Goal: Answer question/provide support: Share knowledge or assist other users

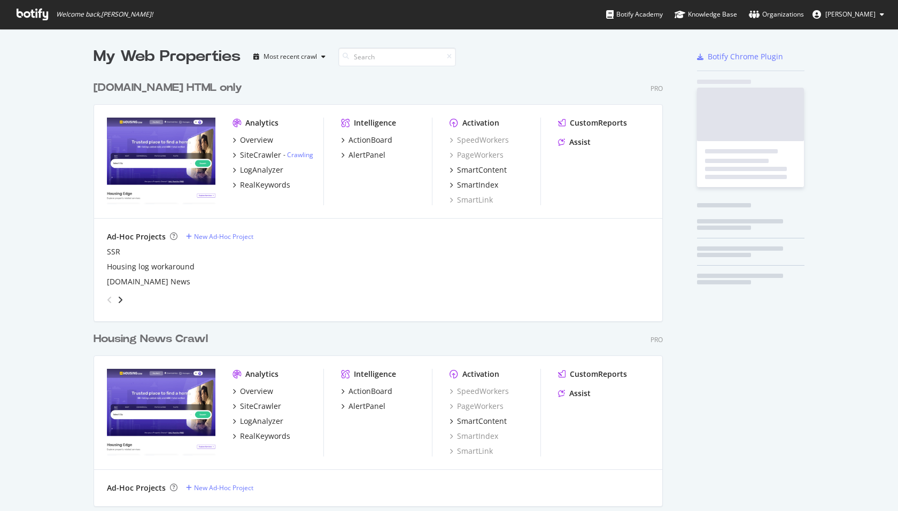
scroll to position [626, 578]
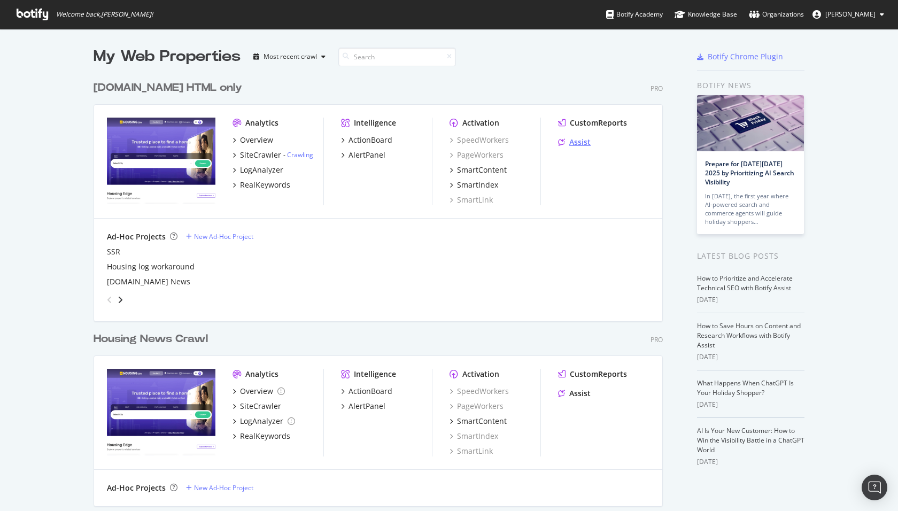
click at [584, 143] on div "Assist" at bounding box center [580, 142] width 21 height 11
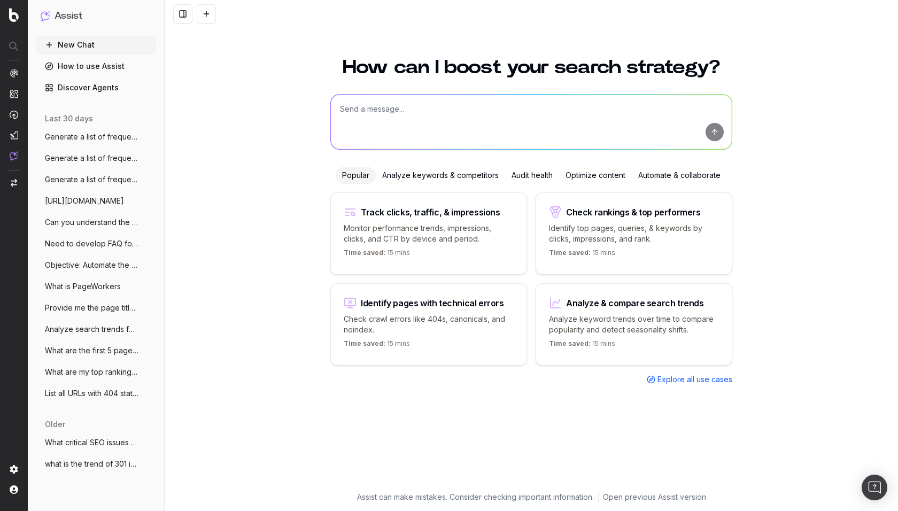
click at [74, 137] on span "Generate a list of frequently asked ques" at bounding box center [92, 137] width 94 height 11
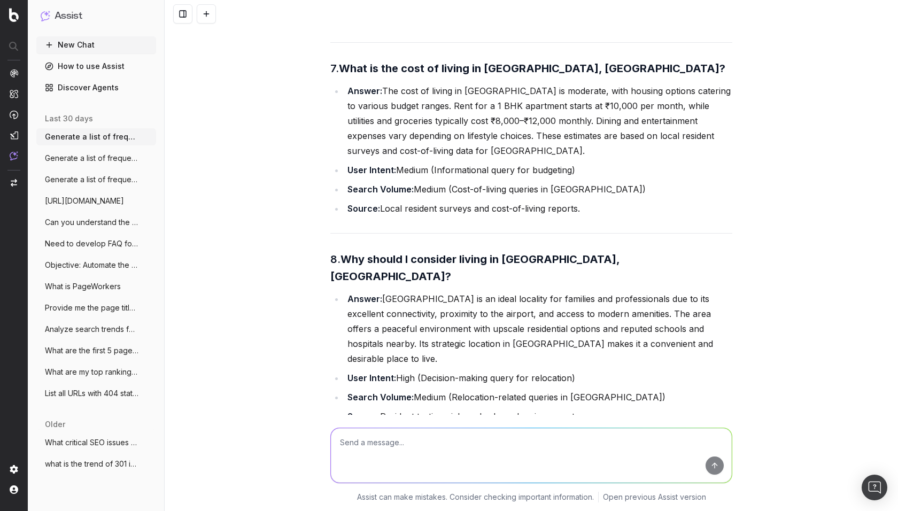
scroll to position [30974, 0]
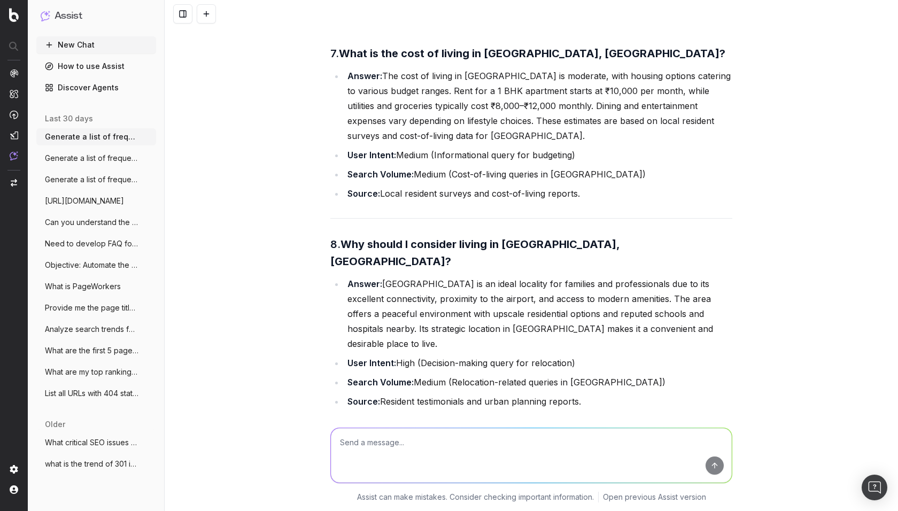
drag, startPoint x: 460, startPoint y: 265, endPoint x: 537, endPoint y: 265, distance: 77.0
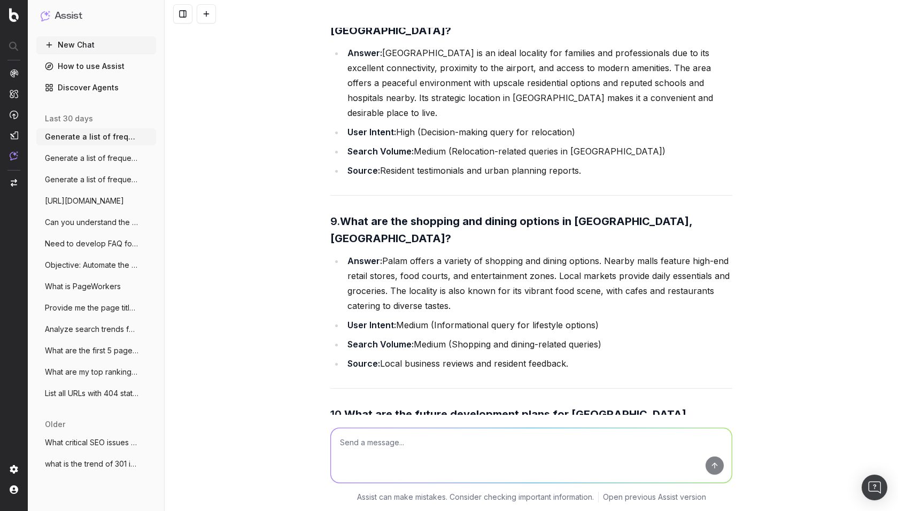
scroll to position [31212, 0]
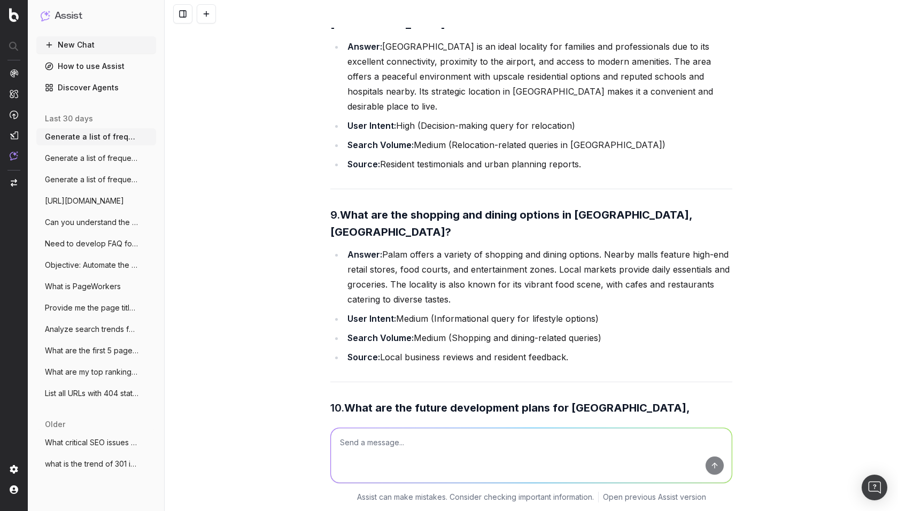
click at [84, 89] on link "Discover Agents" at bounding box center [96, 87] width 120 height 17
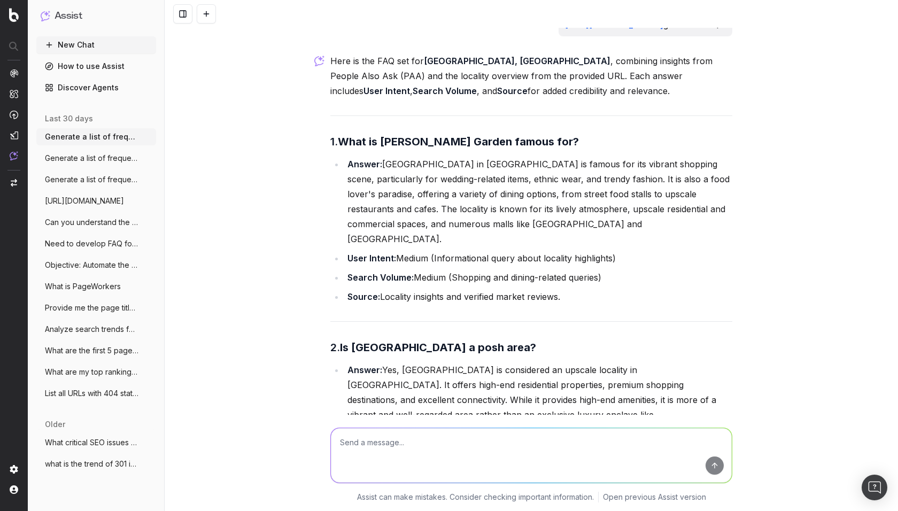
scroll to position [32066, 0]
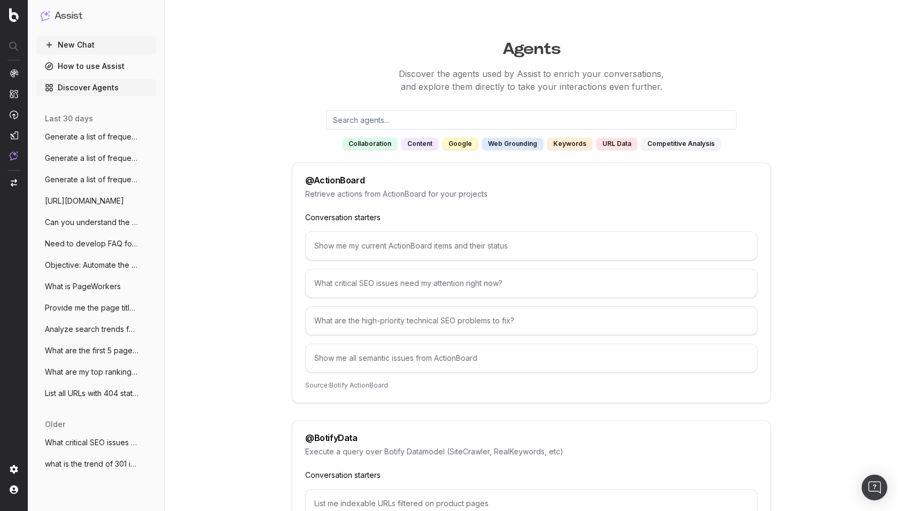
click at [449, 117] on input "text" at bounding box center [531, 119] width 411 height 19
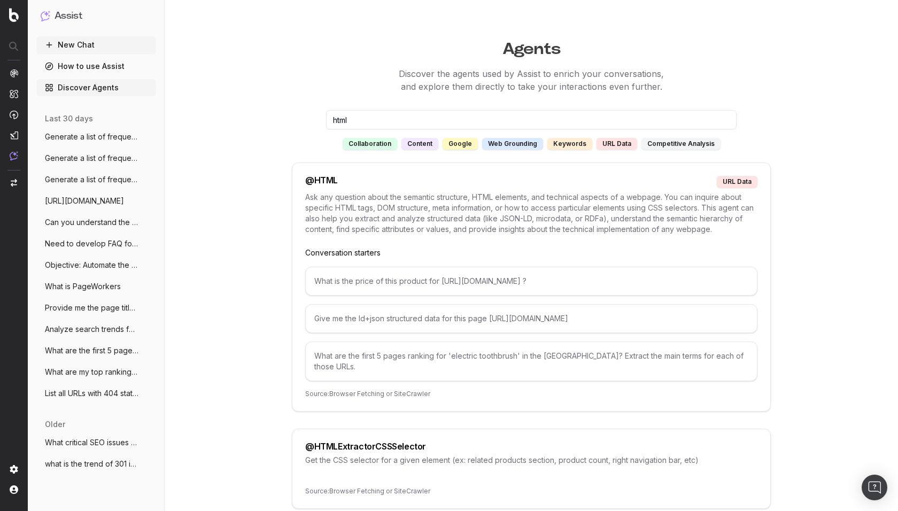
type input "html"
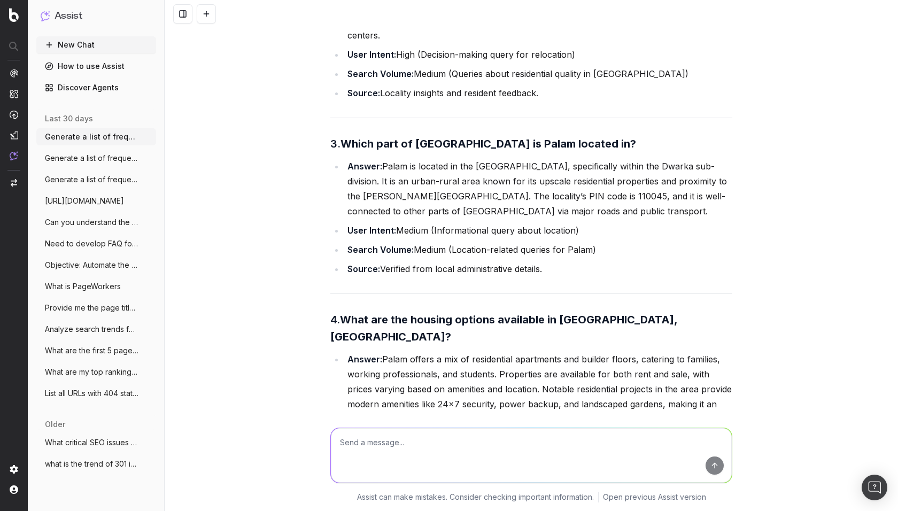
scroll to position [30104, 0]
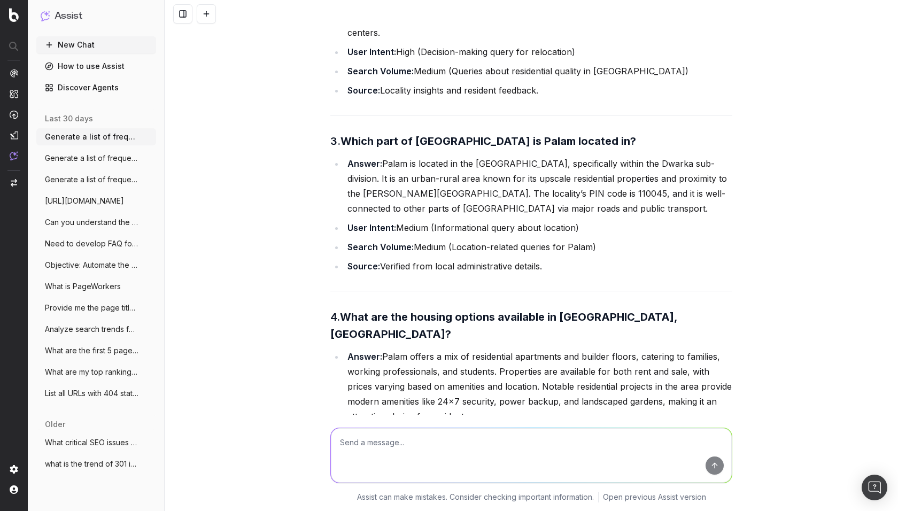
drag, startPoint x: 571, startPoint y: 279, endPoint x: 351, endPoint y: 200, distance: 232.9
drag, startPoint x: 616, startPoint y: 339, endPoint x: 376, endPoint y: 332, distance: 239.1
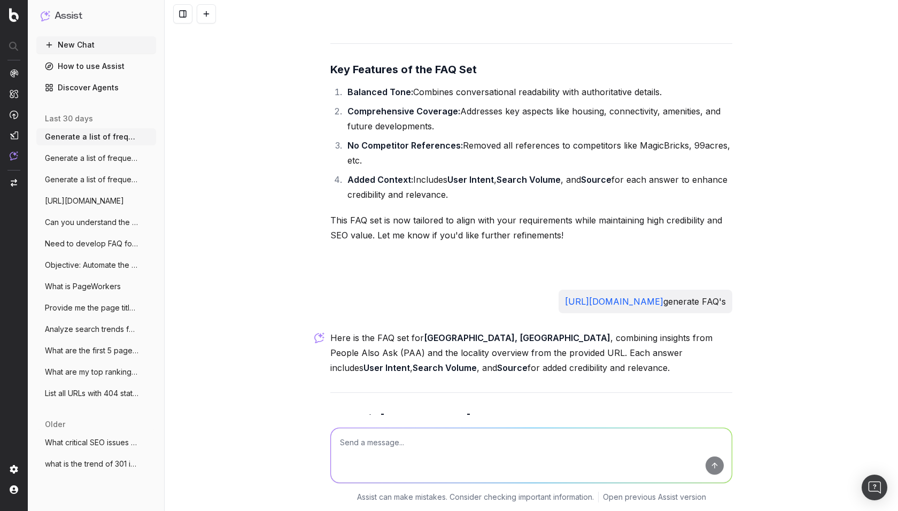
scroll to position [31850, 0]
